Goal: Transaction & Acquisition: Subscribe to service/newsletter

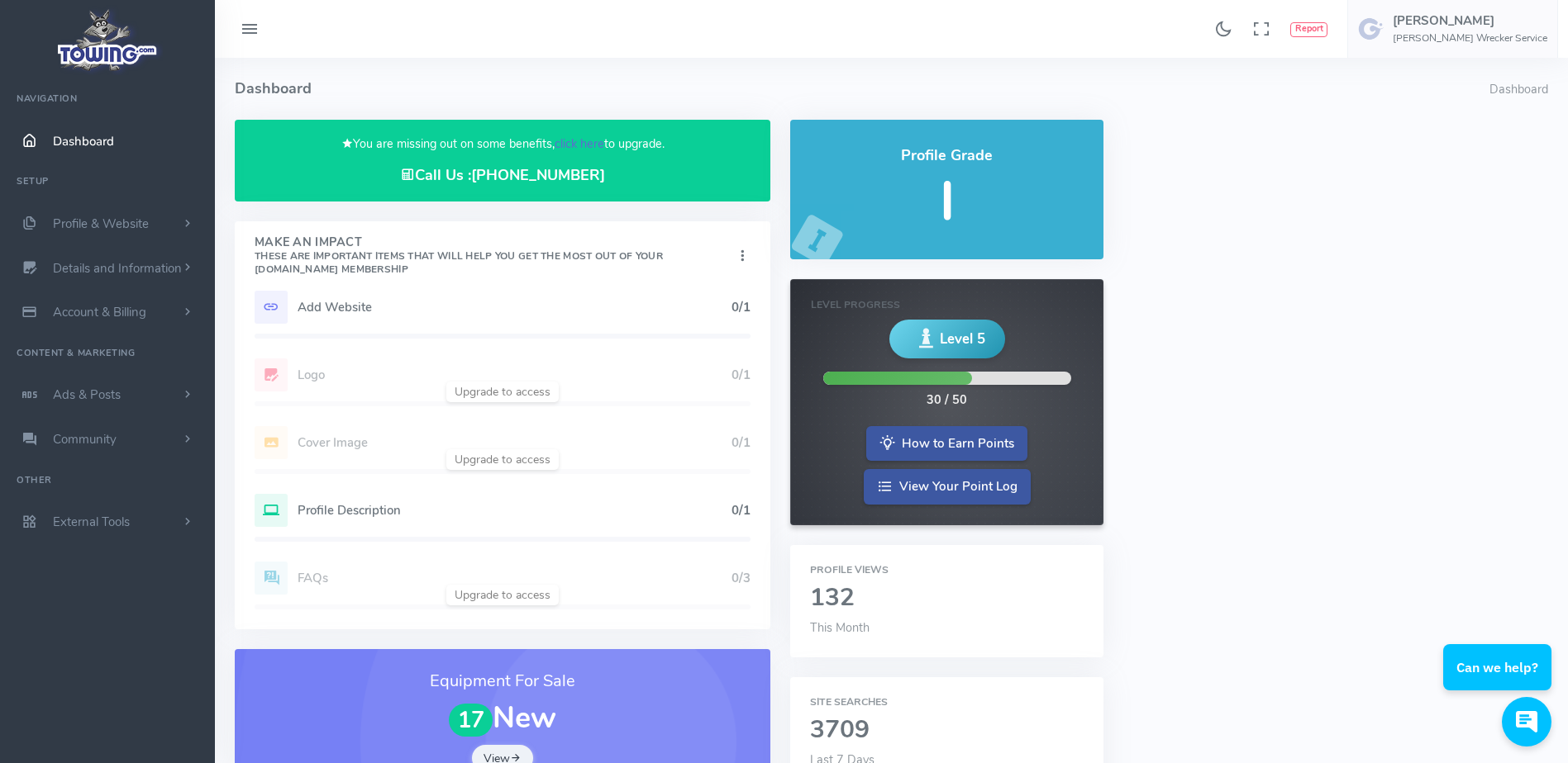
click at [587, 145] on link "click here" at bounding box center [579, 144] width 50 height 17
click at [565, 141] on link "click here" at bounding box center [579, 144] width 50 height 17
click at [588, 140] on link "click here" at bounding box center [579, 144] width 50 height 17
click at [577, 147] on link "click here" at bounding box center [579, 144] width 50 height 17
click at [577, 142] on link "click here" at bounding box center [579, 144] width 50 height 17
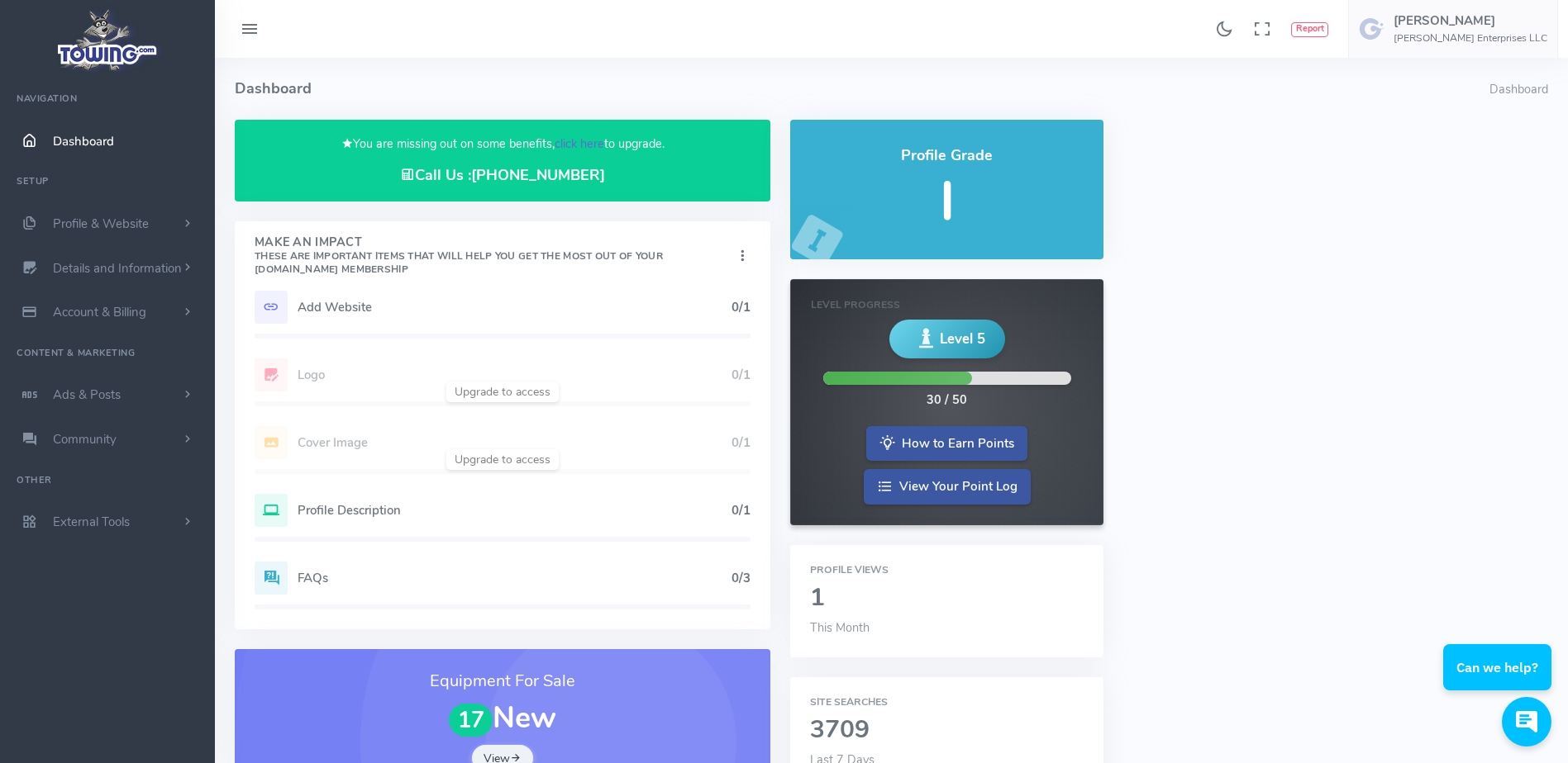
click at [577, 142] on link "click here" at bounding box center [579, 144] width 50 height 17
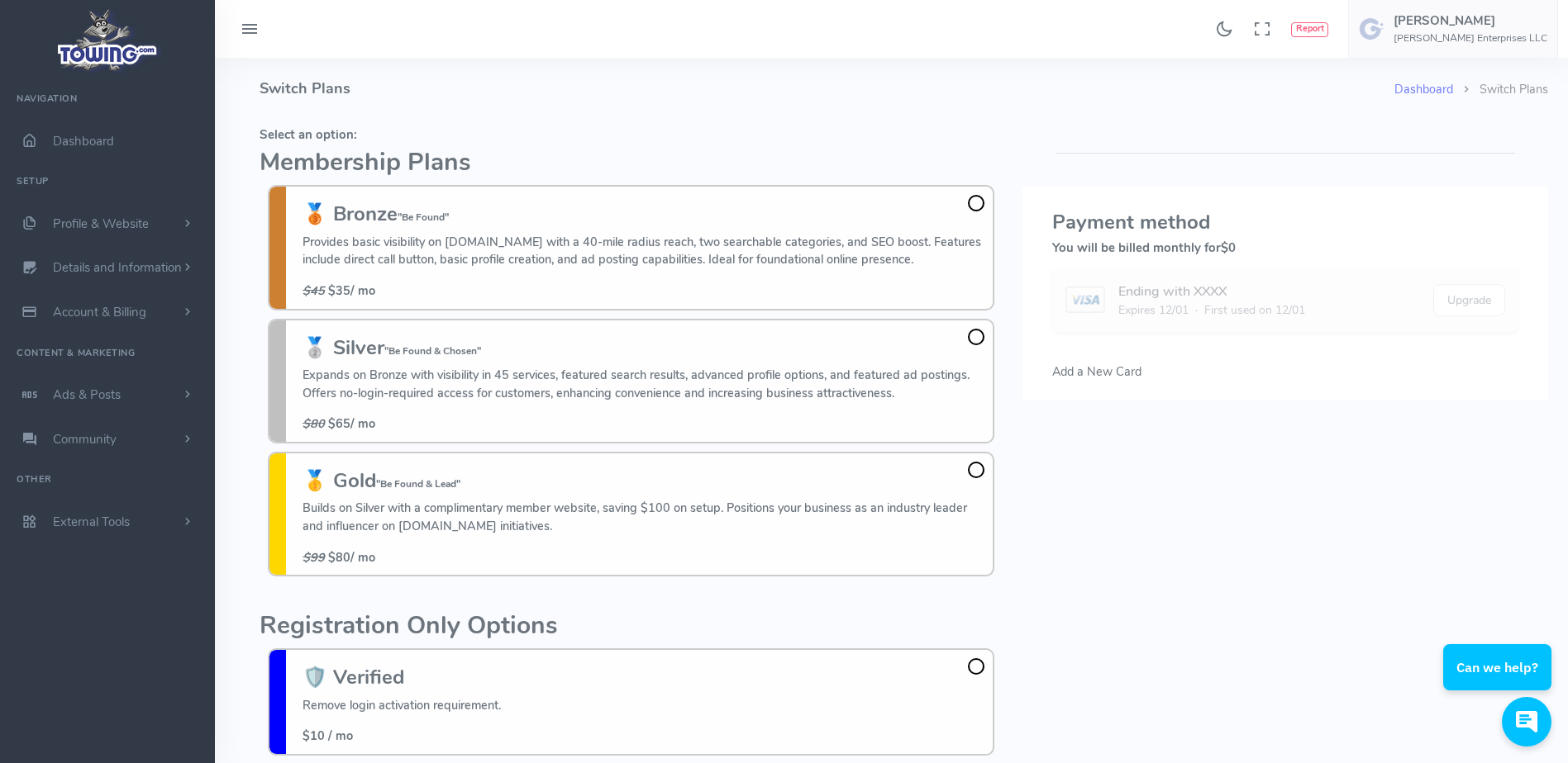
click at [577, 142] on fieldset "Select an option: Membership Plans 🥉 Bronze "Be Found" Provides basic visibilit…" at bounding box center [630, 351] width 743 height 465
click at [561, 113] on h4 "Switch Plans" at bounding box center [826, 88] width 1134 height 62
click at [355, 77] on h4 "Switch Plans" at bounding box center [826, 88] width 1134 height 62
click at [435, 99] on h4 "Switch Plans" at bounding box center [826, 88] width 1134 height 62
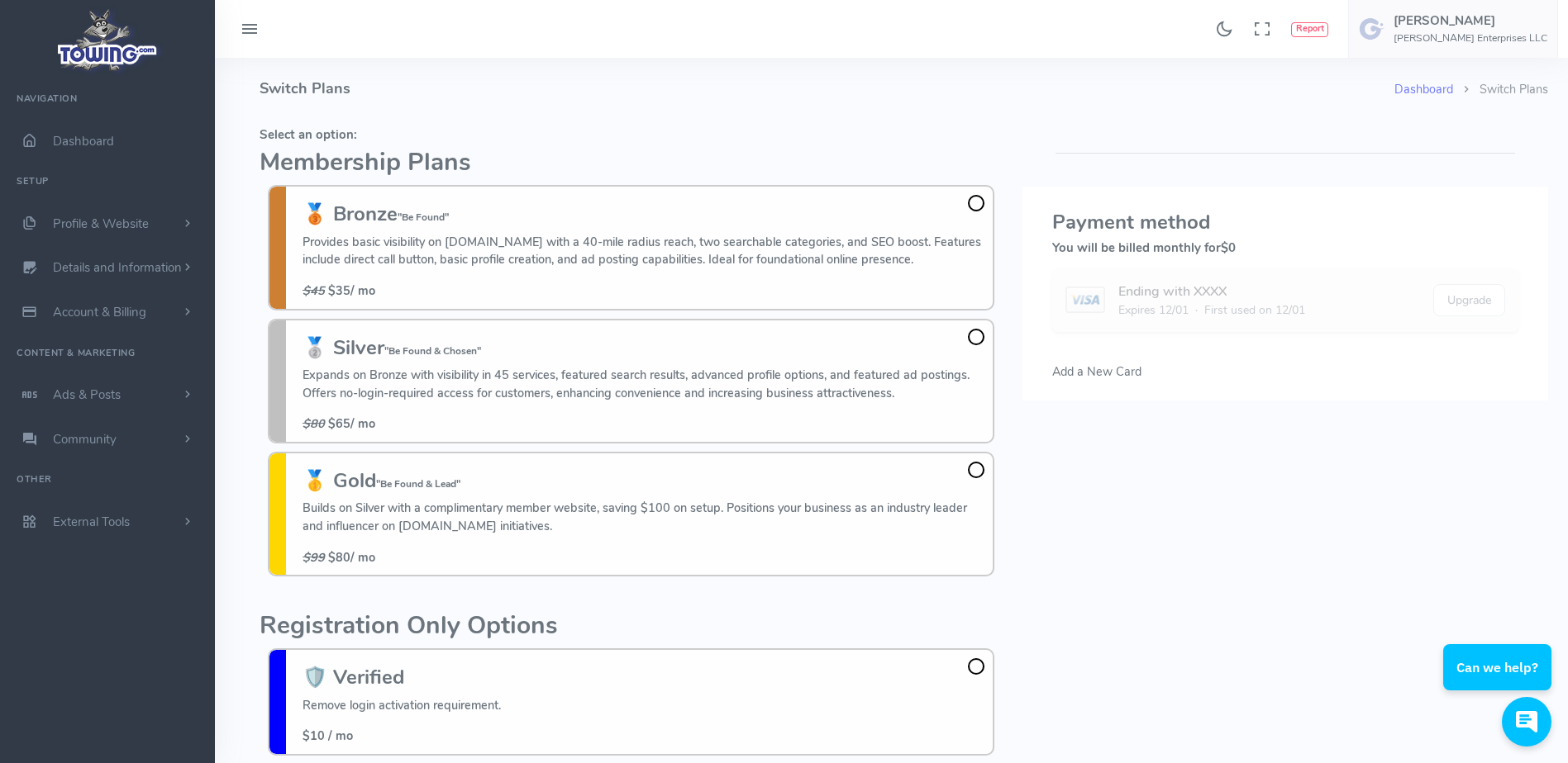
click at [435, 99] on h4 "Switch Plans" at bounding box center [826, 88] width 1134 height 62
click at [978, 339] on span at bounding box center [976, 337] width 17 height 17
click at [0, 0] on input "🥈 Silver "Be Found & Chosen" Expands on Bronze with visibility in 45 services, …" at bounding box center [0, 0] width 0 height 0
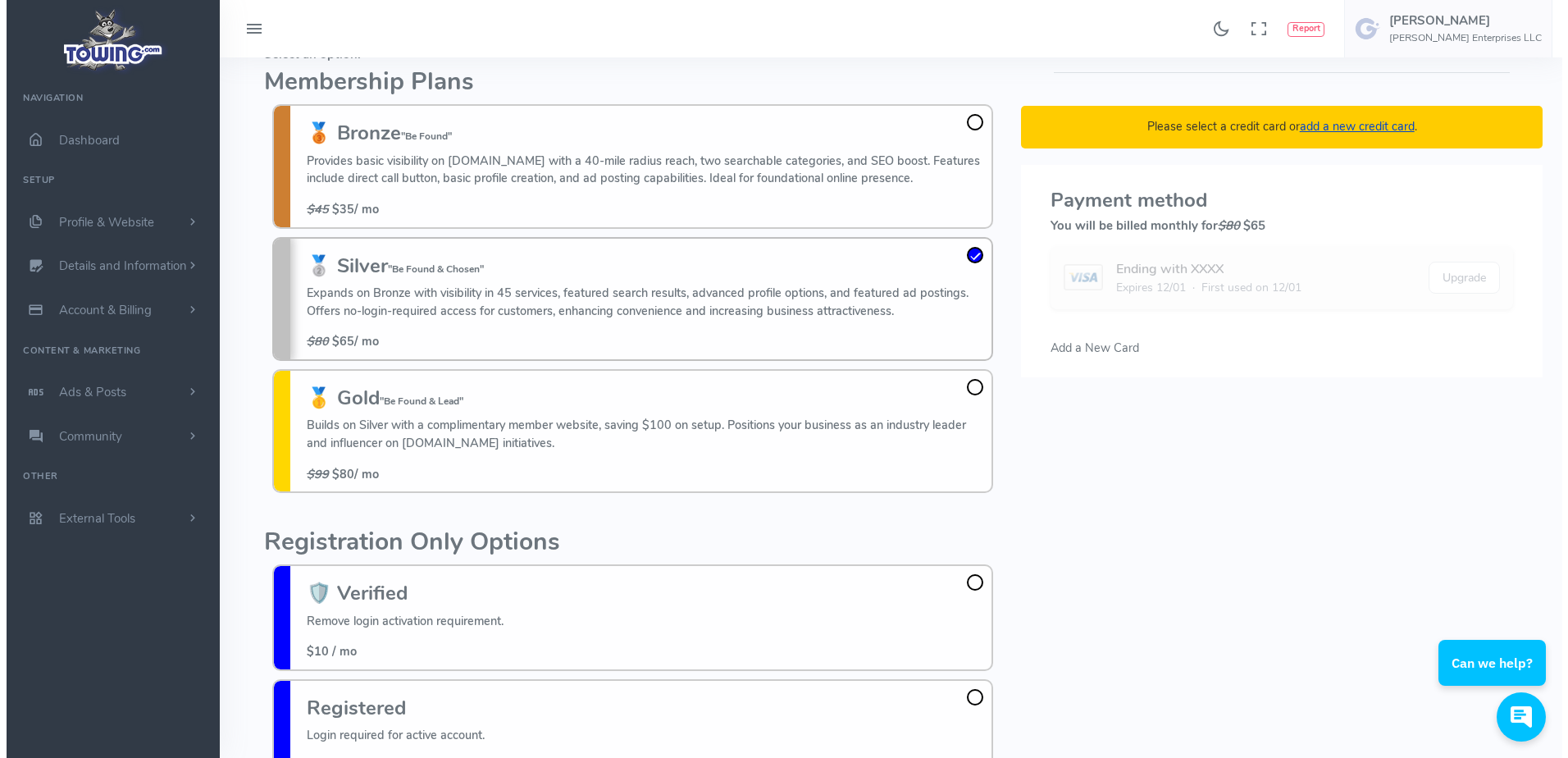
scroll to position [75, 0]
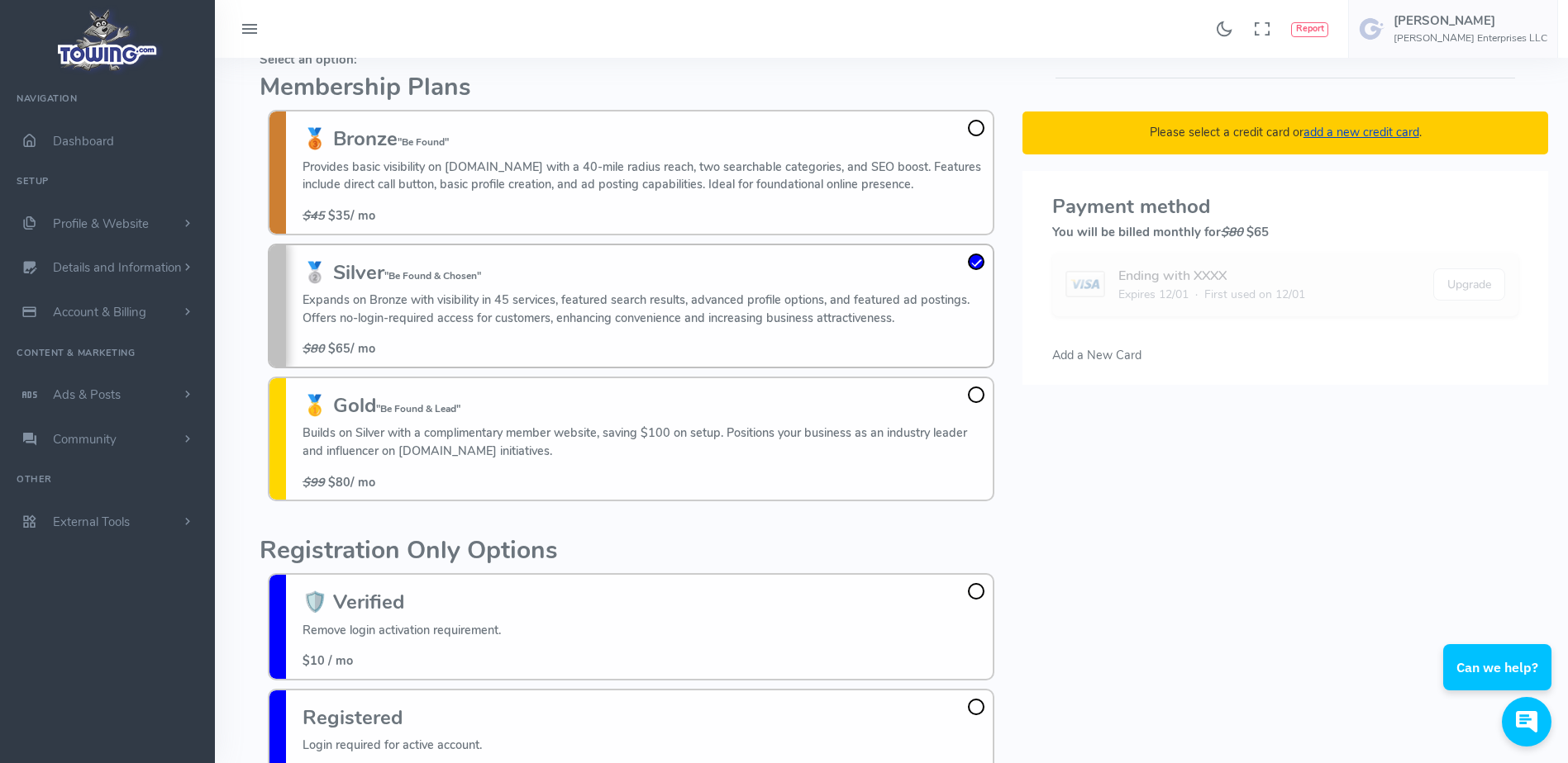
click at [989, 62] on h5 "Select an option:" at bounding box center [630, 59] width 743 height 14
click at [1326, 131] on link "add a new credit card" at bounding box center [1360, 132] width 116 height 17
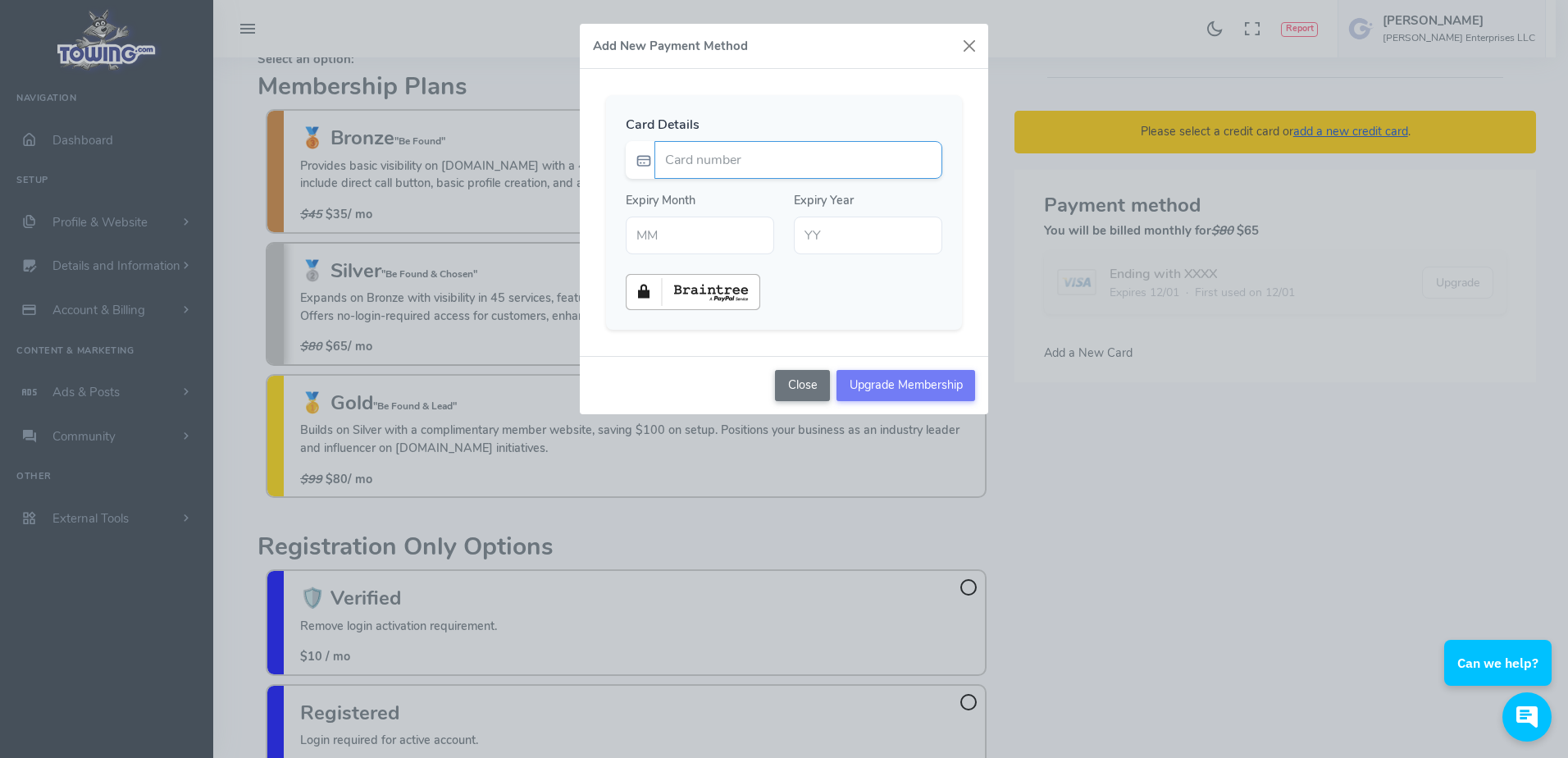
click at [832, 157] on input "Card number" at bounding box center [798, 160] width 288 height 38
click at [1032, 58] on div "Add New Payment Method Card Details Expiry Month Expiry Year" at bounding box center [784, 379] width 1568 height 758
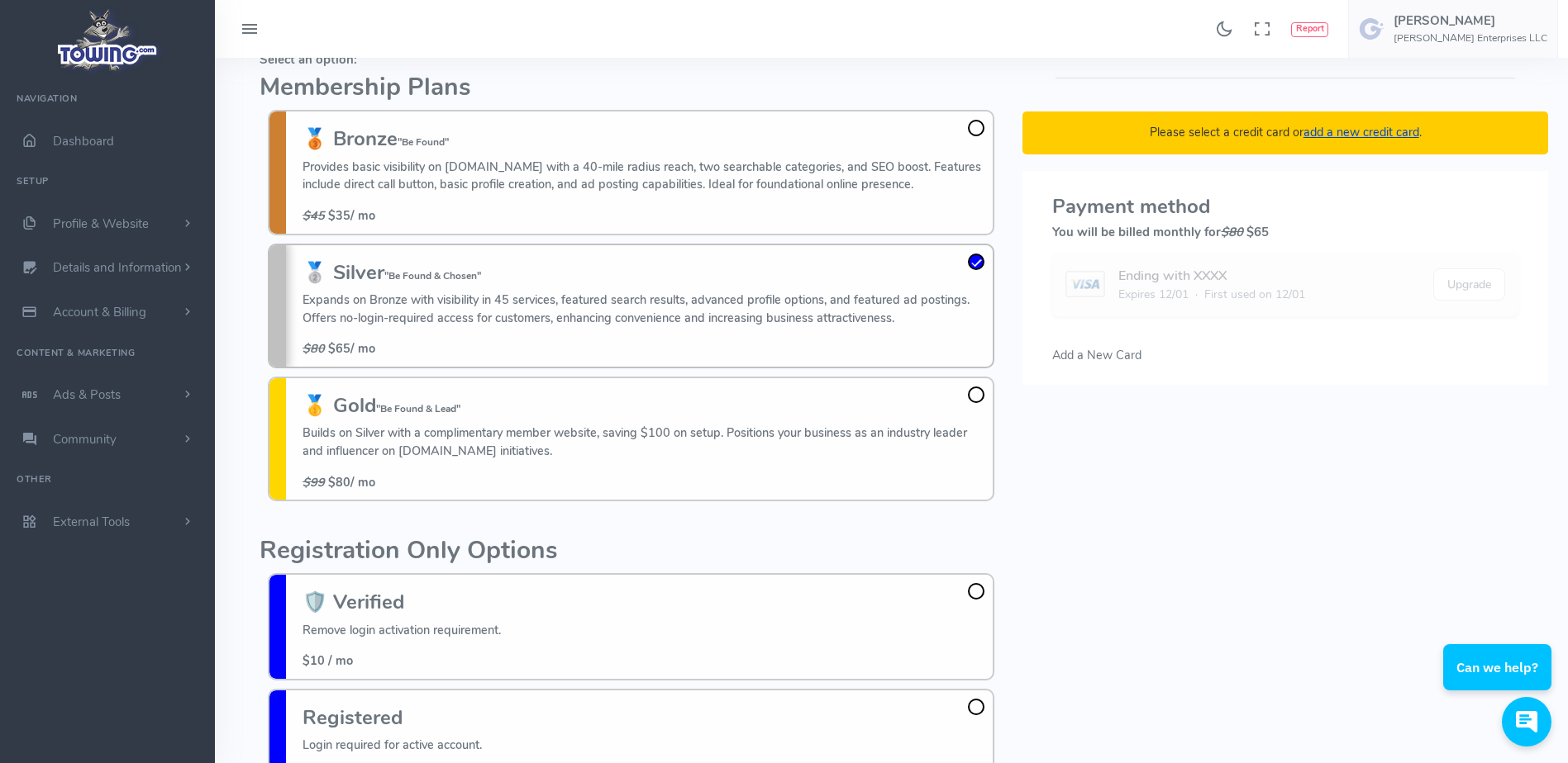
click at [1034, 58] on div "Please select a credit card or add a new credit card . Payment method You will …" at bounding box center [1285, 416] width 546 height 742
click at [995, 72] on fieldset "Select an option: Membership Plans 🥉 Bronze "Be Found" Provides basic visibilit…" at bounding box center [630, 277] width 743 height 465
click at [974, 76] on h2 "Membership Plans" at bounding box center [630, 88] width 743 height 27
click at [1072, 355] on span "Add a New Card" at bounding box center [1096, 356] width 89 height 17
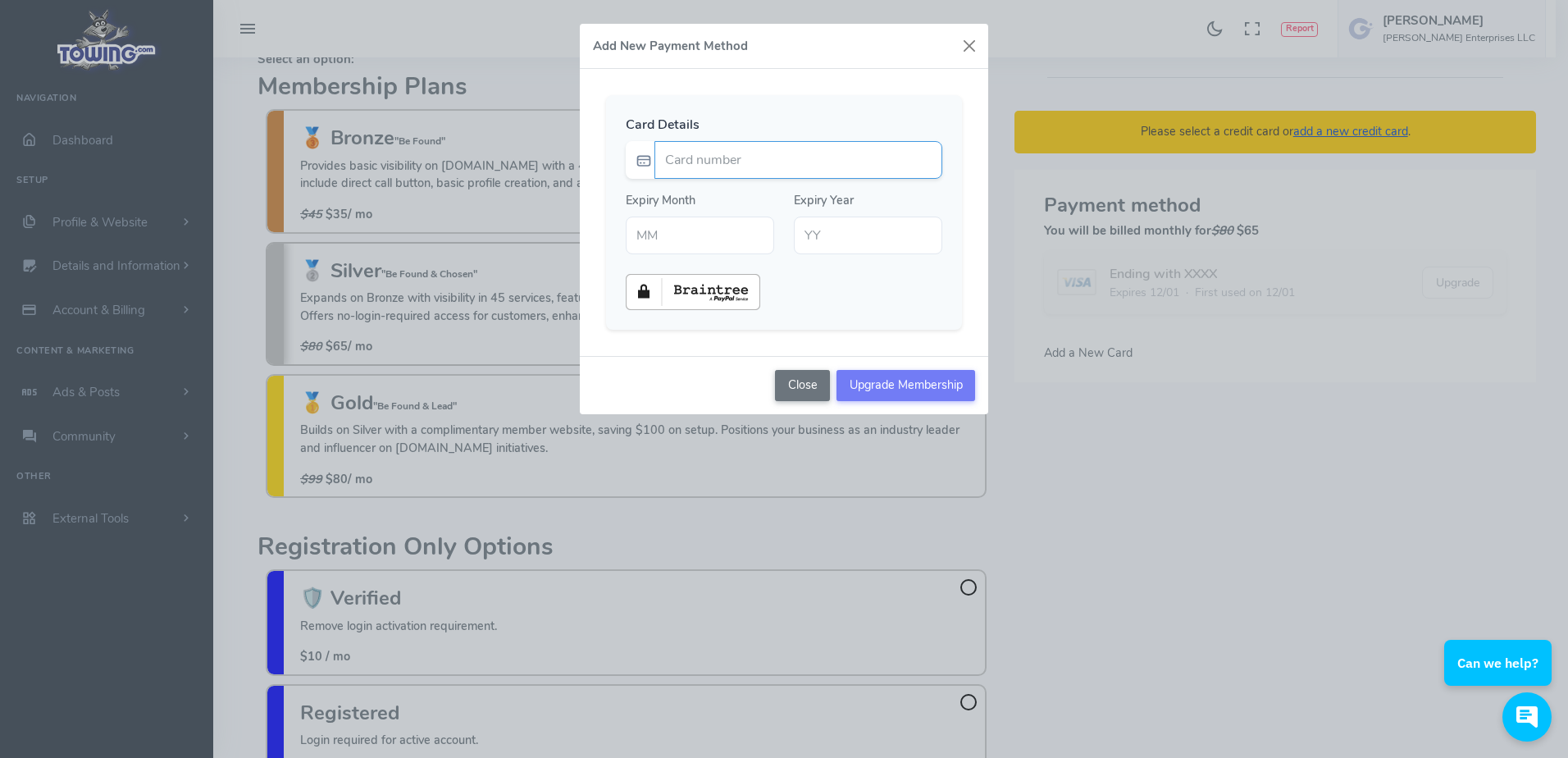
click at [856, 162] on input "Card number" at bounding box center [798, 160] width 288 height 38
type input "4154178255158958"
click at [736, 106] on div "Card Details 4154178255158958 Expiry Month" at bounding box center [784, 212] width 356 height 235
click at [689, 240] on input "text" at bounding box center [700, 236] width 149 height 38
type input "07"
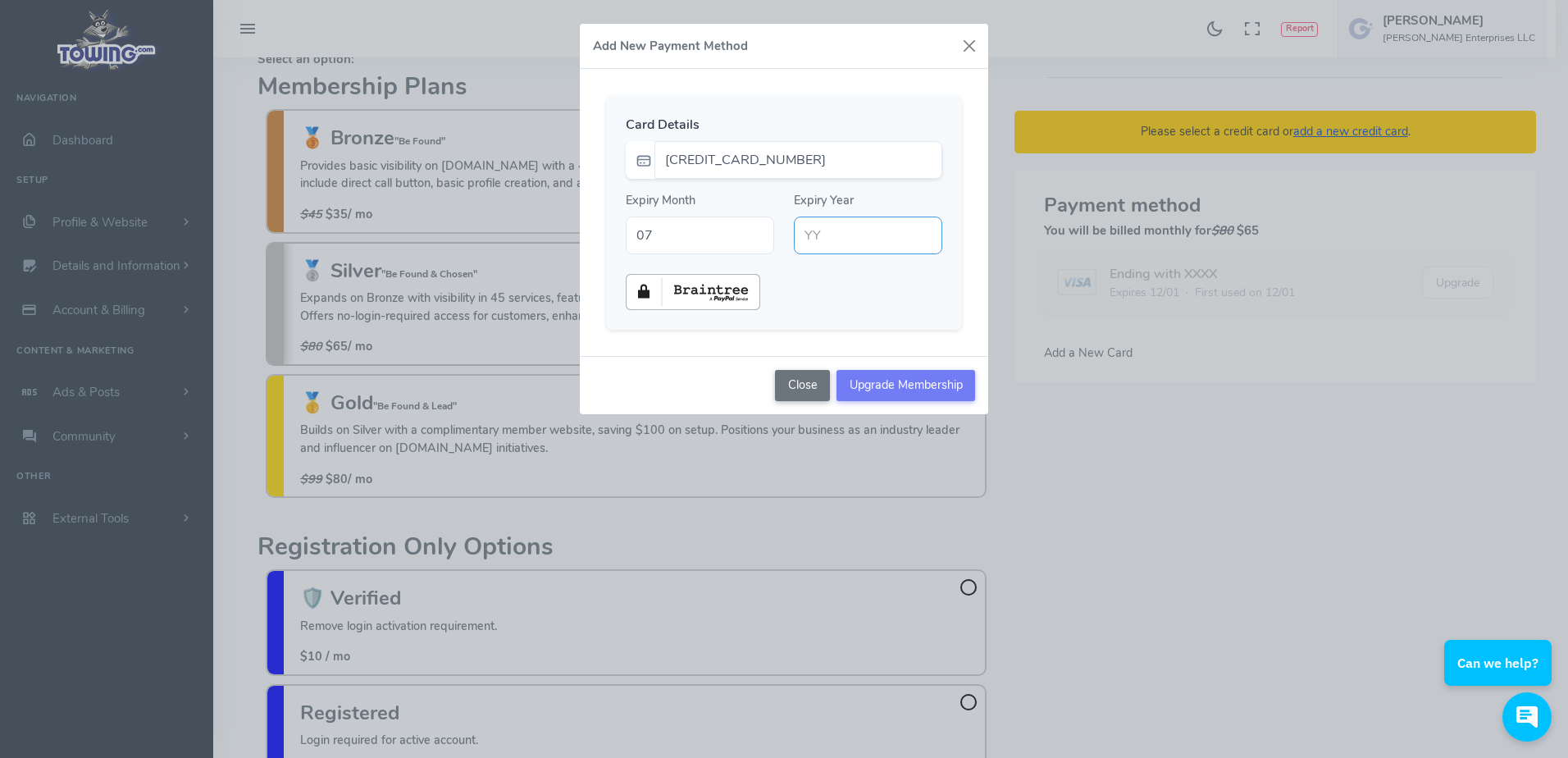
click at [840, 245] on input "text" at bounding box center [868, 236] width 149 height 38
type input "26"
click at [889, 385] on input "Upgrade Membership" at bounding box center [905, 385] width 139 height 31
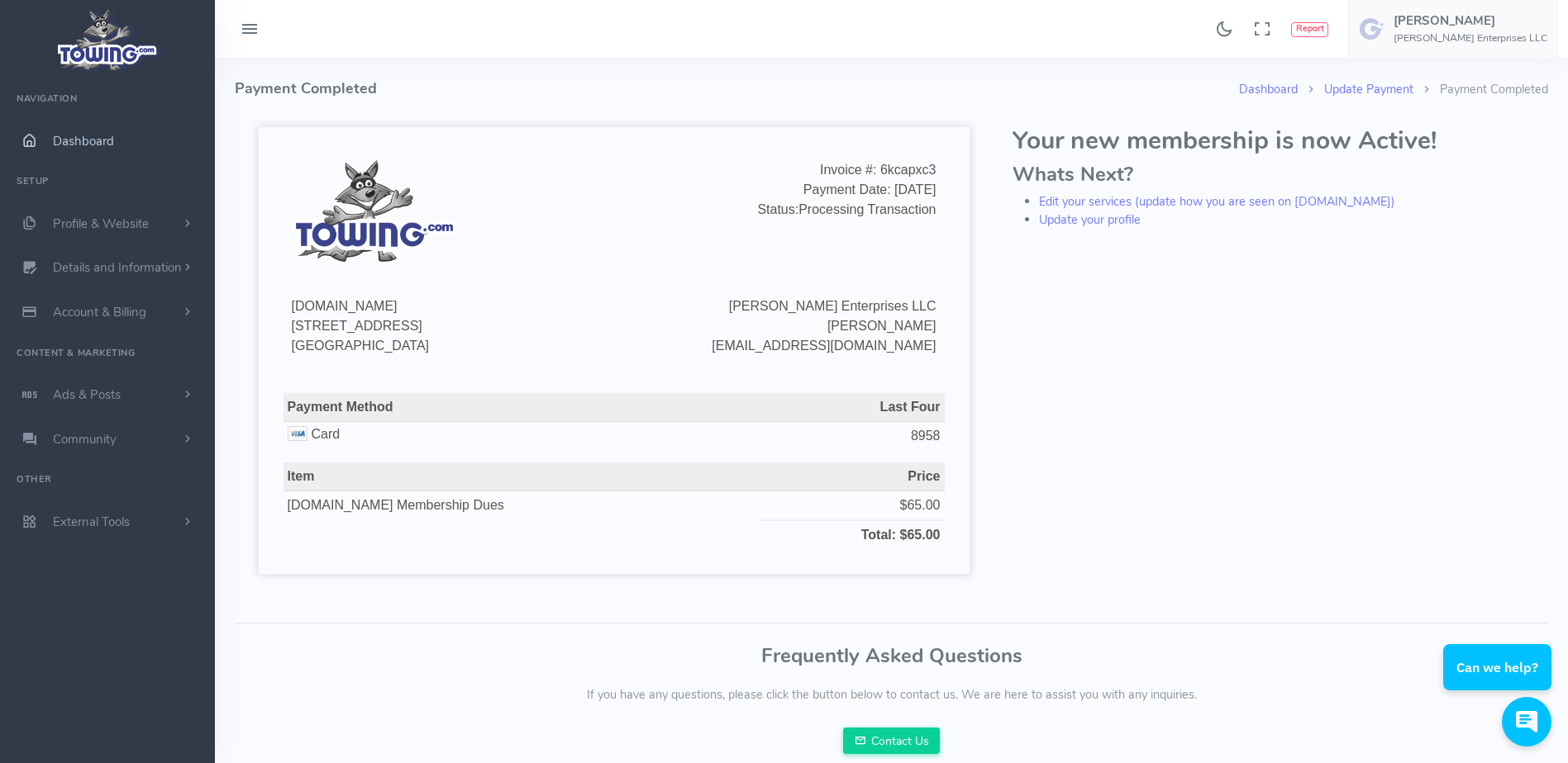
click at [121, 147] on link "Dashboard" at bounding box center [108, 141] width 215 height 45
click at [305, 105] on h4 "Payment Completed" at bounding box center [736, 88] width 1004 height 62
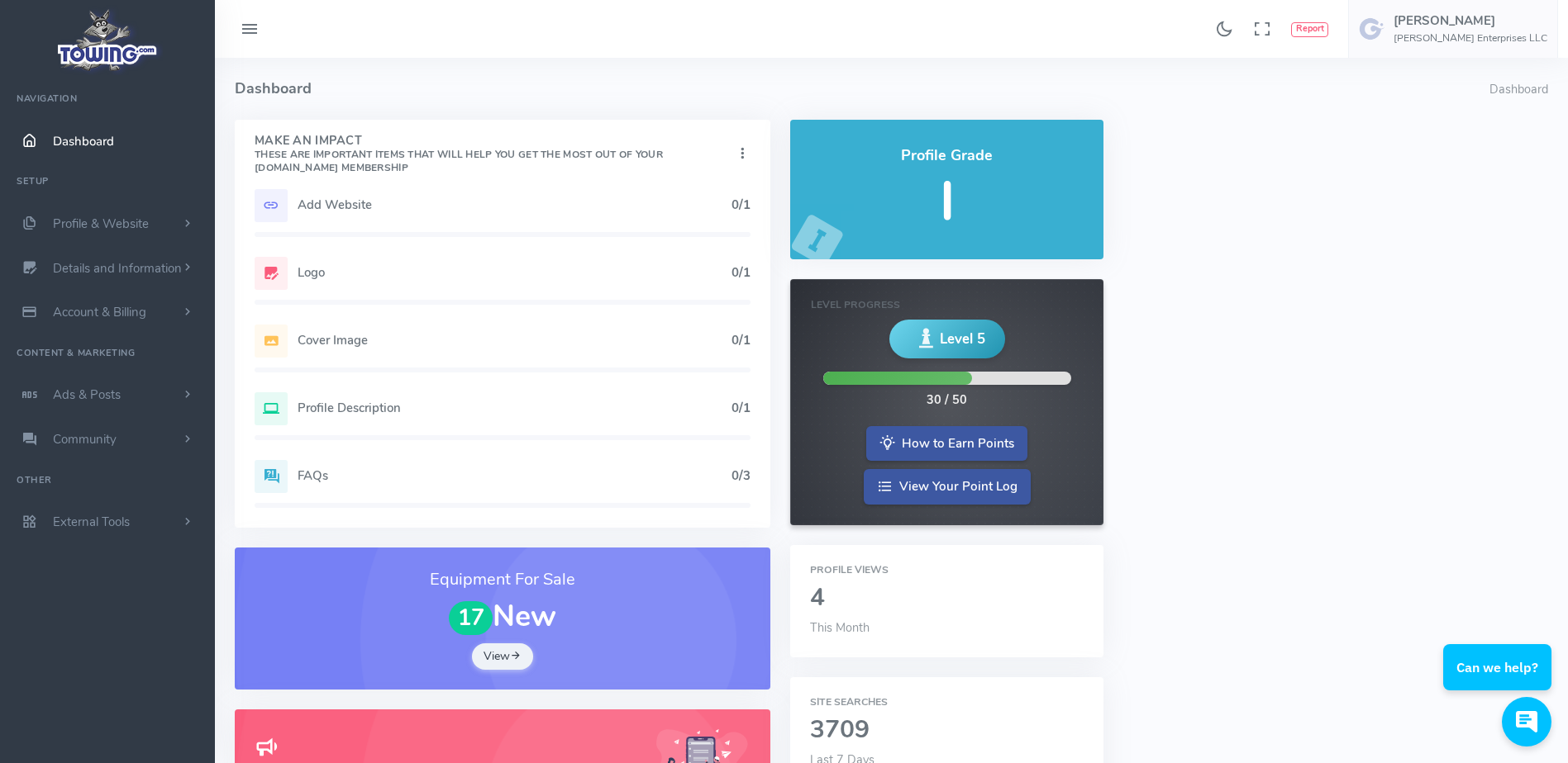
click at [366, 71] on h4 "Dashboard" at bounding box center [862, 88] width 1255 height 62
click at [389, 106] on h4 "Dashboard" at bounding box center [862, 88] width 1255 height 62
click at [391, 97] on h4 "Dashboard" at bounding box center [862, 88] width 1255 height 62
click at [351, 62] on h4 "Dashboard" at bounding box center [862, 88] width 1255 height 62
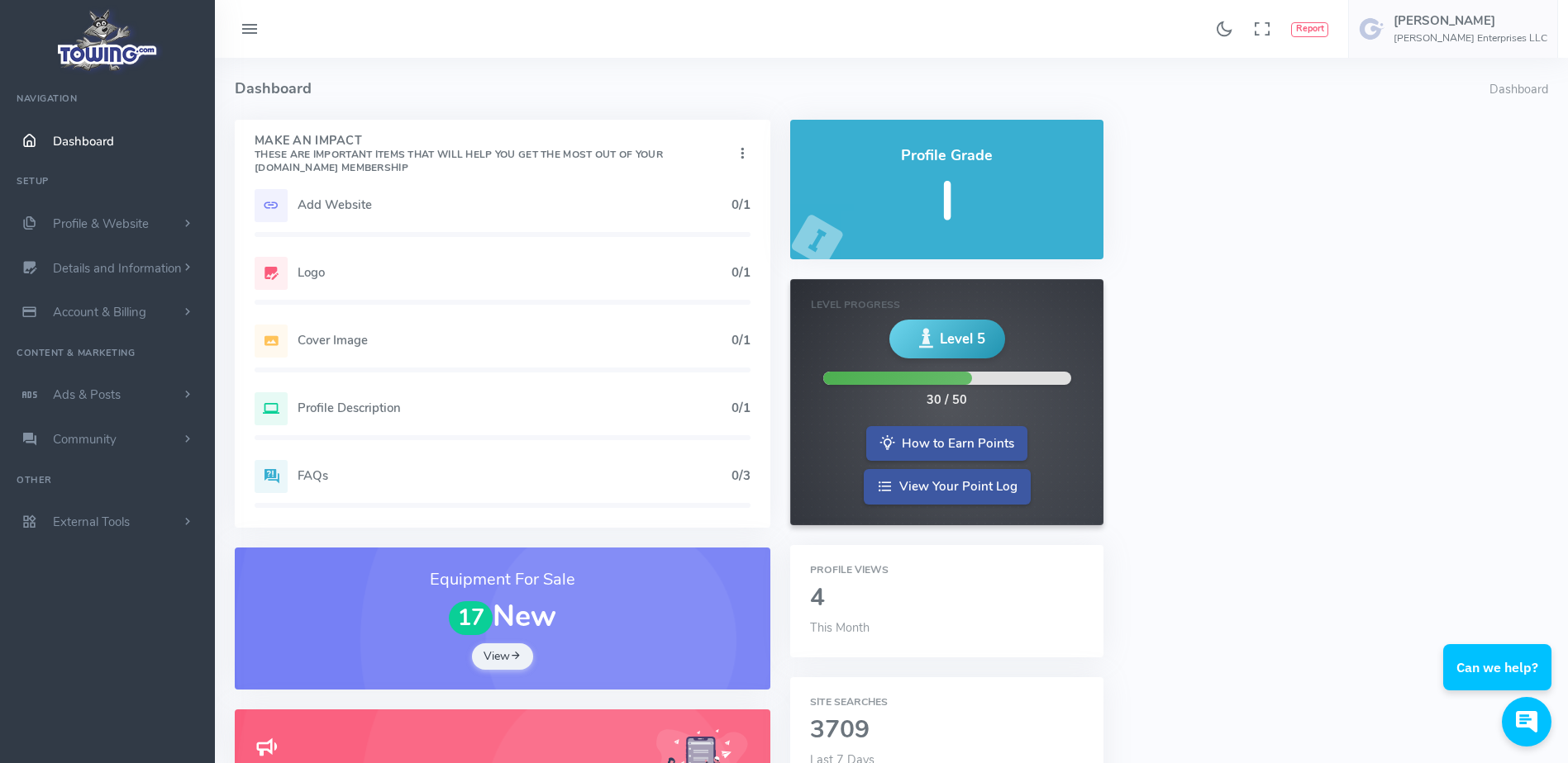
click at [351, 62] on h4 "Dashboard" at bounding box center [862, 88] width 1255 height 62
click at [366, 88] on h4 "Dashboard" at bounding box center [862, 88] width 1255 height 62
click at [355, 67] on h4 "Dashboard" at bounding box center [862, 88] width 1255 height 62
click at [400, 102] on h4 "Dashboard" at bounding box center [862, 88] width 1255 height 62
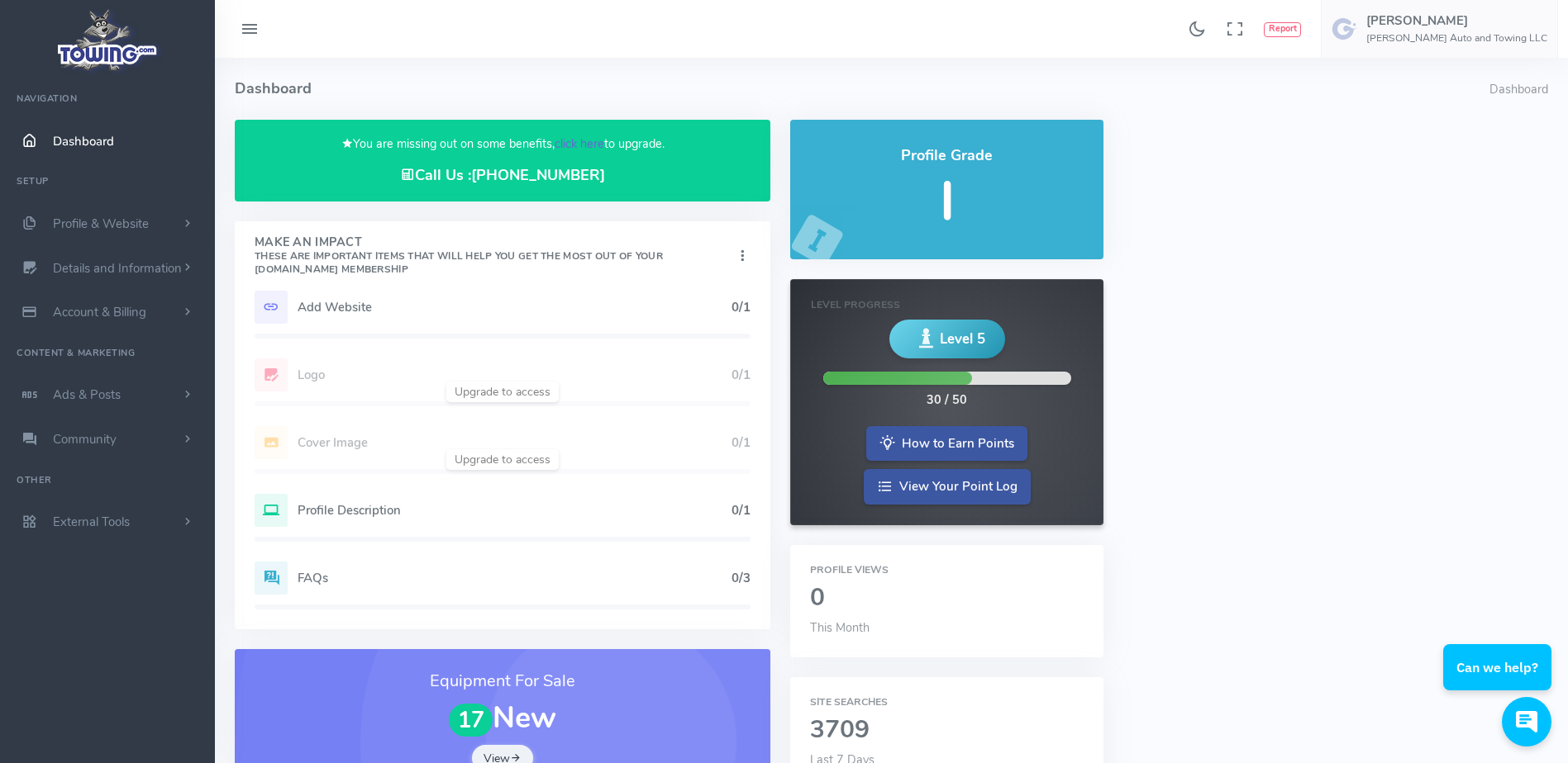
click at [585, 140] on link "click here" at bounding box center [579, 144] width 50 height 17
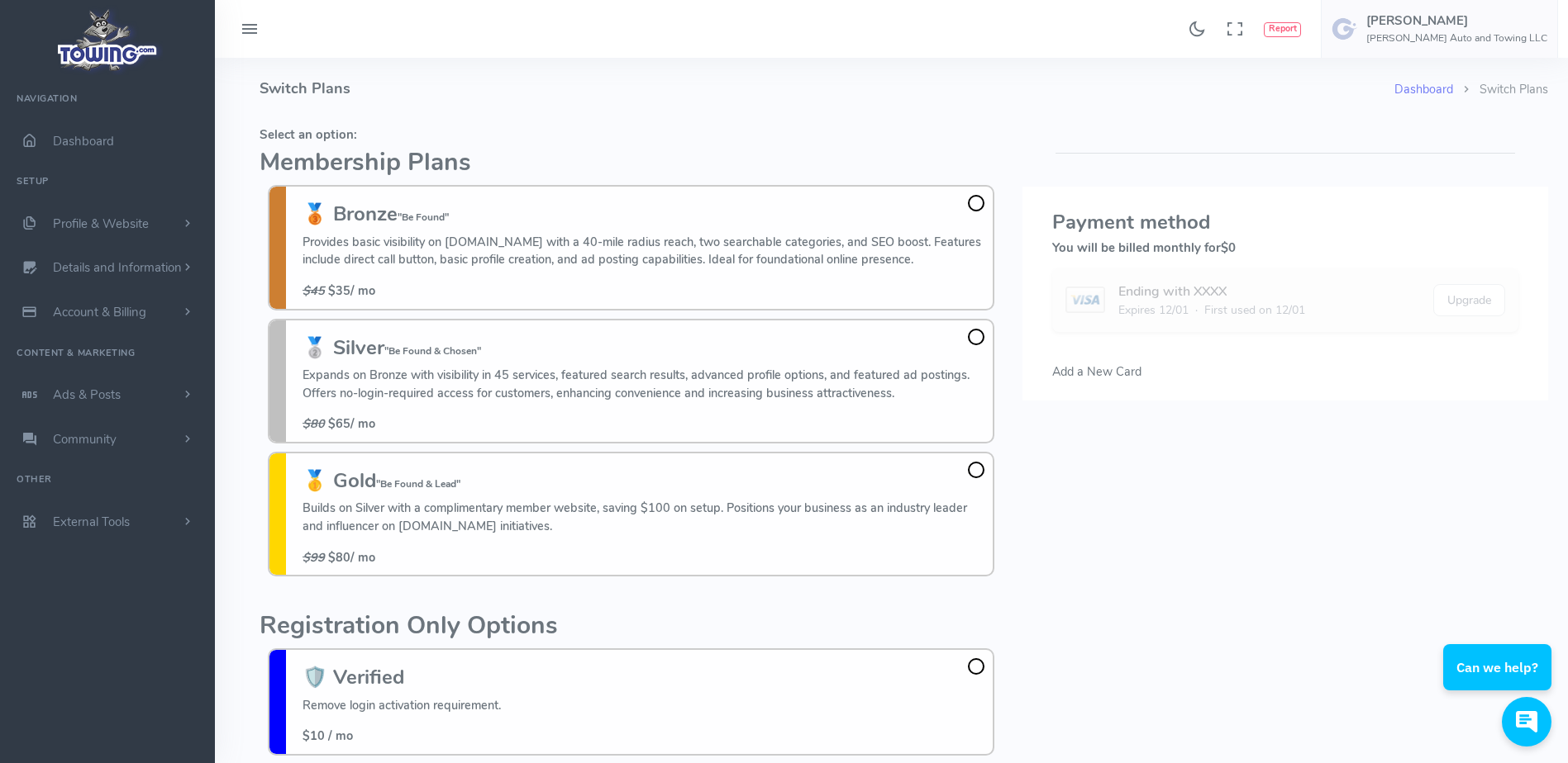
click at [482, 91] on h4 "Switch Plans" at bounding box center [826, 88] width 1134 height 62
click at [356, 80] on h4 "Switch Plans" at bounding box center [826, 88] width 1134 height 62
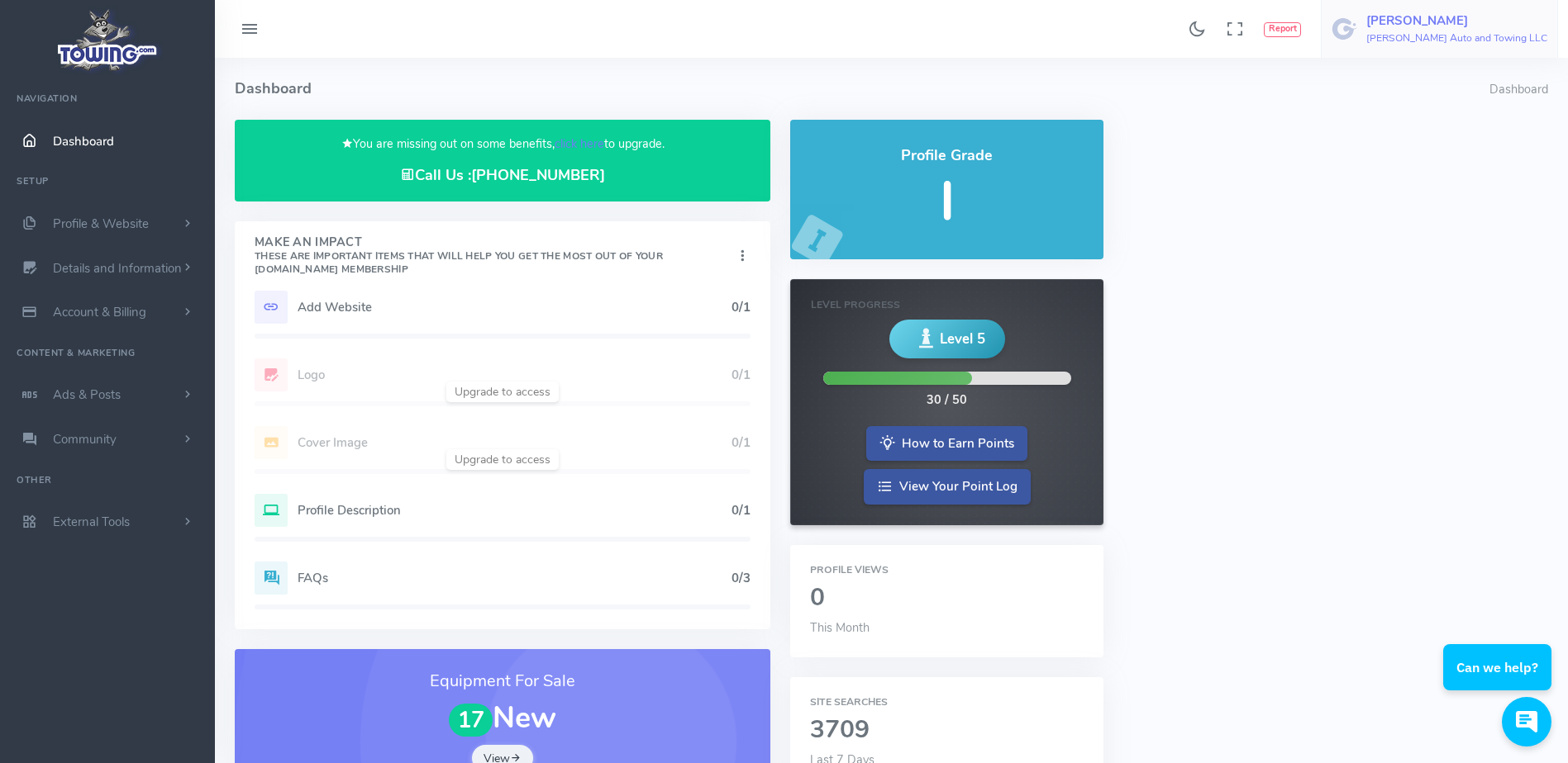
click at [1461, 41] on h6 "Mertens Auto and Towing LLC" at bounding box center [1456, 38] width 181 height 11
click at [1471, 154] on span "Logout" at bounding box center [1453, 158] width 37 height 17
click at [1439, 30] on span "Danielle Arrigo Mertens Auto and Towing LLC" at bounding box center [1456, 29] width 181 height 30
click at [1453, 165] on span "Logout" at bounding box center [1453, 158] width 37 height 17
click at [1477, 33] on h6 "Mertens Auto and Towing LLC" at bounding box center [1456, 38] width 181 height 11
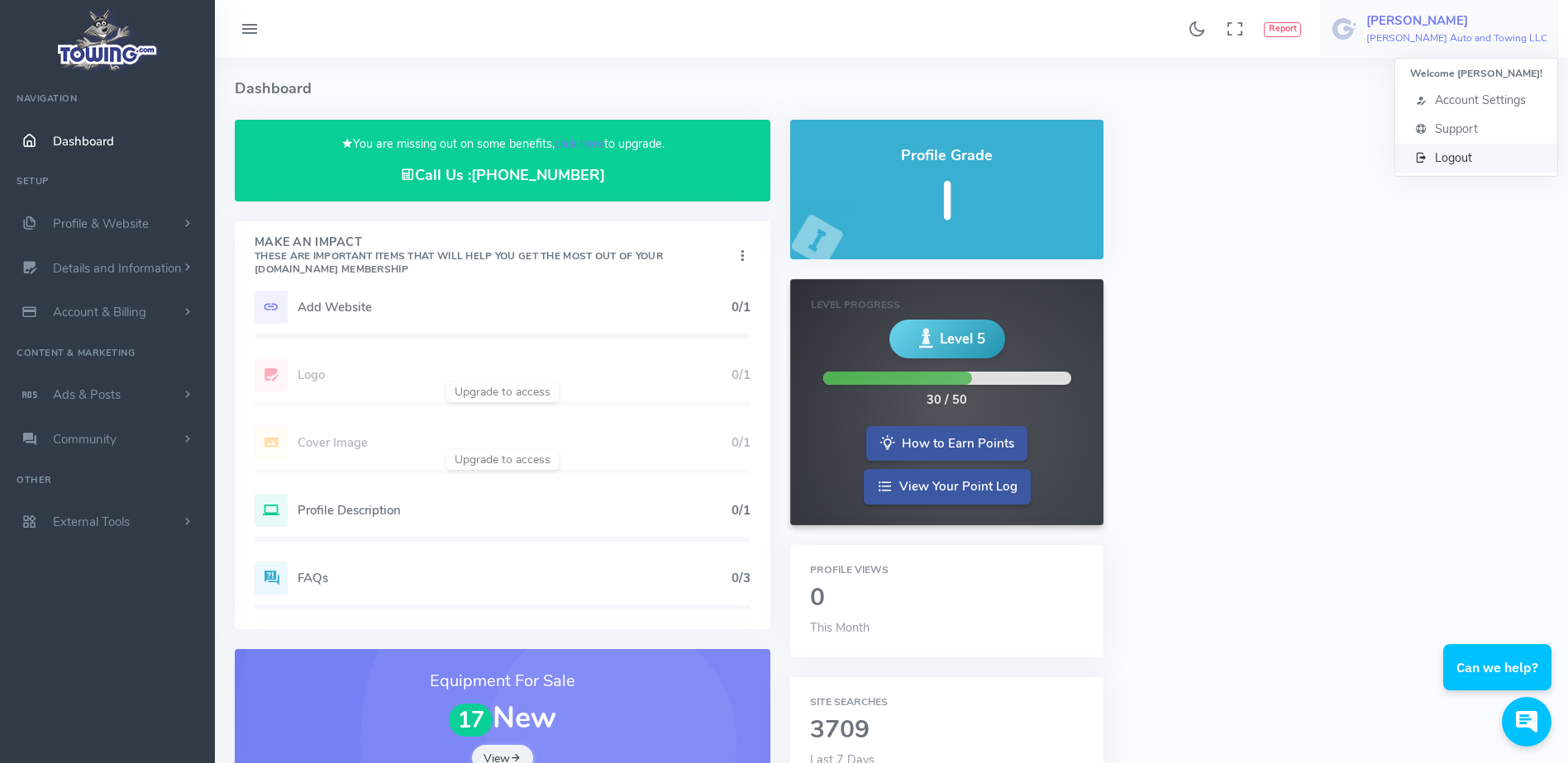
click at [1471, 154] on span "Logout" at bounding box center [1453, 158] width 37 height 17
